Goal: Information Seeking & Learning: Find specific fact

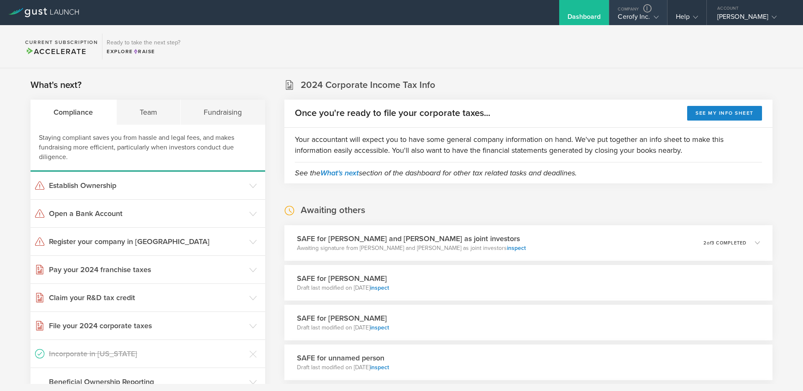
click at [651, 19] on gust-icon at bounding box center [655, 17] width 8 height 8
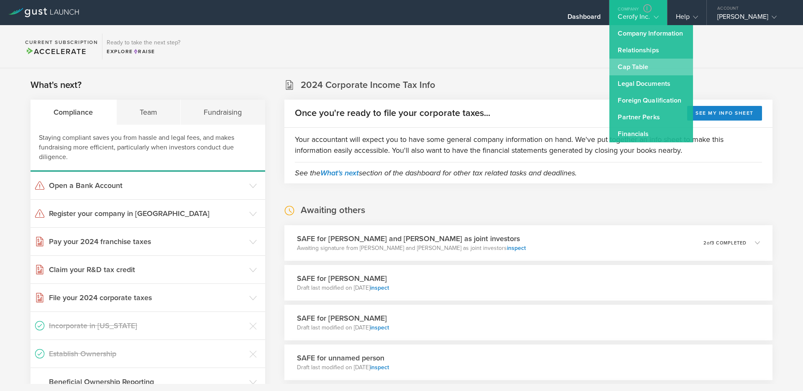
click at [627, 66] on link "Cap Table" at bounding box center [652, 67] width 84 height 17
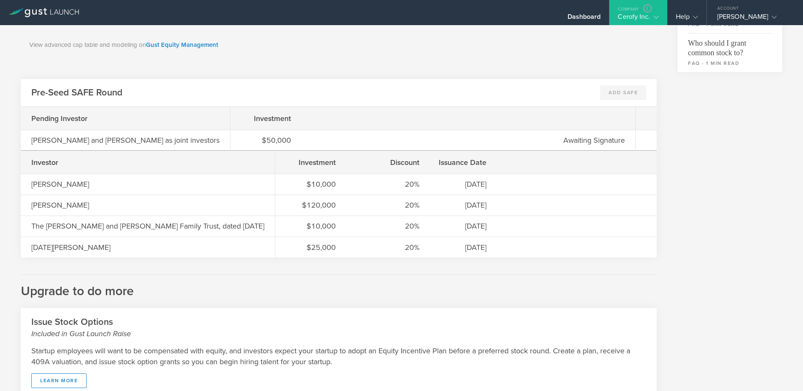
scroll to position [355, 0]
